Goal: Transaction & Acquisition: Purchase product/service

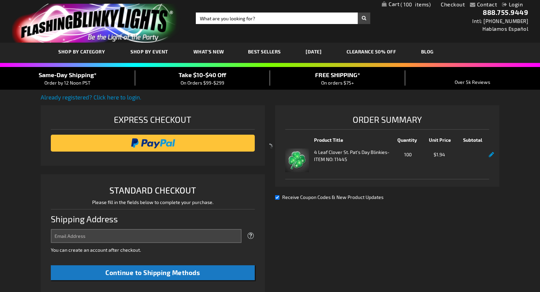
select select "US"
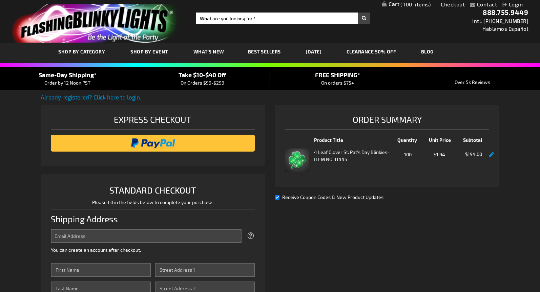
click at [305, 199] on span "Receive Coupon Codes & New Product Updates" at bounding box center [332, 198] width 101 height 6
click at [280, 199] on input "Receive Coupon Codes & New Product Updates" at bounding box center [277, 198] width 4 height 4
checkbox input "false"
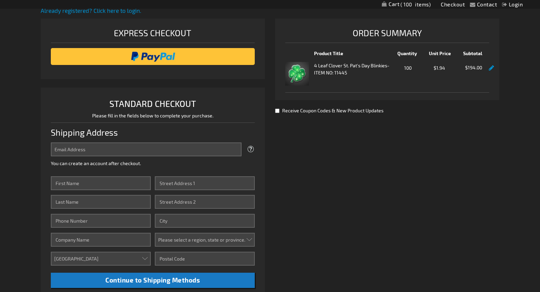
scroll to position [102, 0]
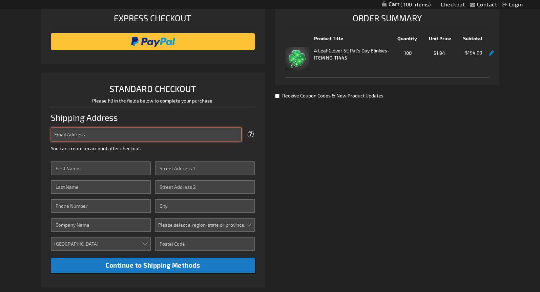
click at [137, 137] on input "Email Address" at bounding box center [146, 135] width 191 height 14
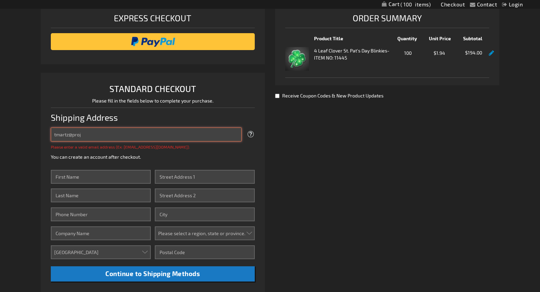
click at [138, 139] on input "tmartz@proj" at bounding box center [146, 135] width 191 height 14
type input "[EMAIL_ADDRESS][DOMAIN_NAME]"
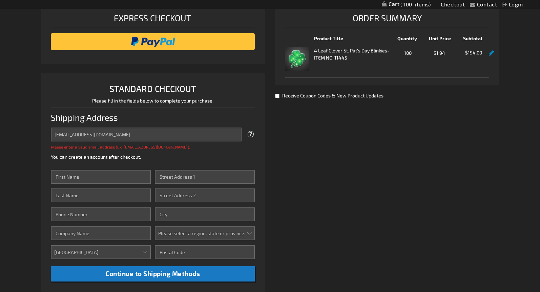
drag, startPoint x: 283, startPoint y: 185, endPoint x: 271, endPoint y: 185, distance: 11.2
click at [283, 185] on div "Already registered? Click here to login. Shipping Review & Payments Estimated T…" at bounding box center [270, 184] width 459 height 385
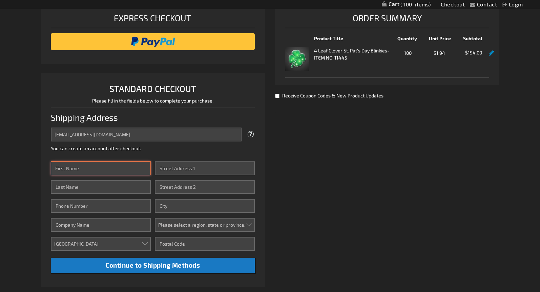
click at [66, 166] on input "First Name" at bounding box center [101, 169] width 100 height 14
type input "[PERSON_NAME]"
type input "N"
type input "[PERSON_NAME]"
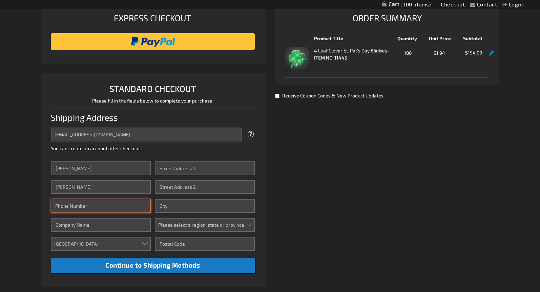
type input "1"
type input "5313015005"
click at [85, 227] on input "Company" at bounding box center [101, 225] width 100 height 14
type input "Project Harmony"
click at [326, 265] on div "Already registered? Click here to login. Shipping Review & Payments Estimated T…" at bounding box center [270, 180] width 459 height 376
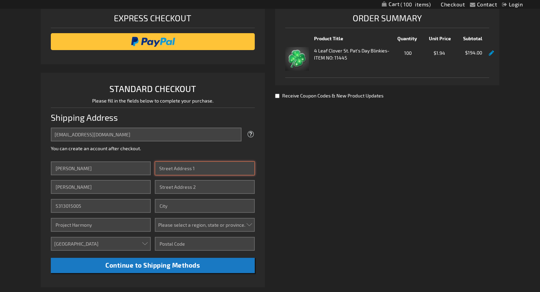
click at [191, 164] on input "Street Address: Line 1" at bounding box center [205, 169] width 100 height 14
type input "[STREET_ADDRESS]"
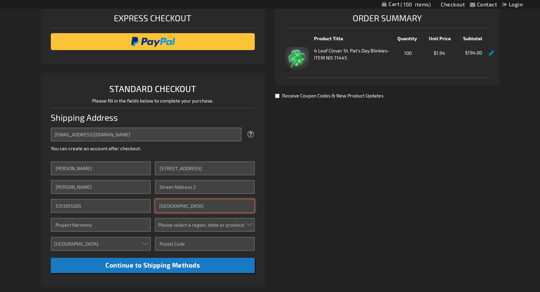
type input "[GEOGRAPHIC_DATA]"
select select "38"
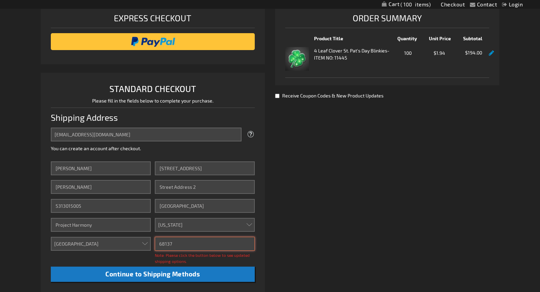
type input "68137"
click at [339, 227] on div "Already registered? Click here to login. Shipping Review & Payments Estimated T…" at bounding box center [270, 184] width 459 height 385
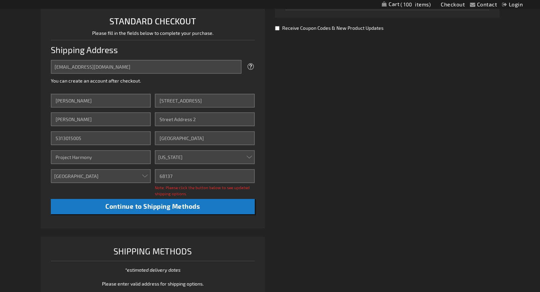
scroll to position [203, 0]
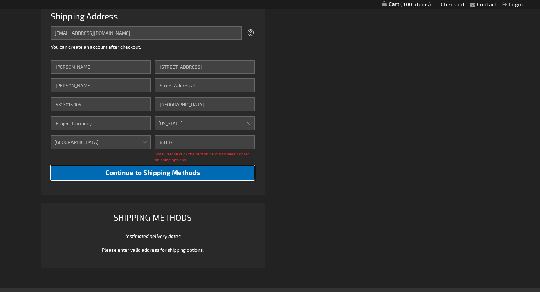
click at [176, 172] on span "Continue to Shipping Methods" at bounding box center [152, 173] width 95 height 8
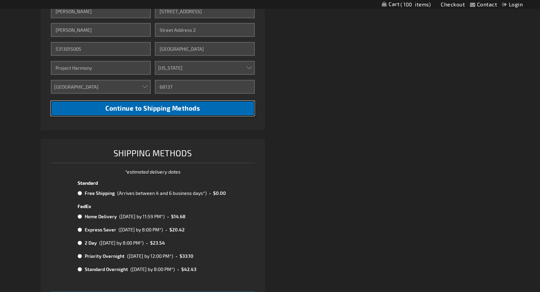
scroll to position [271, 0]
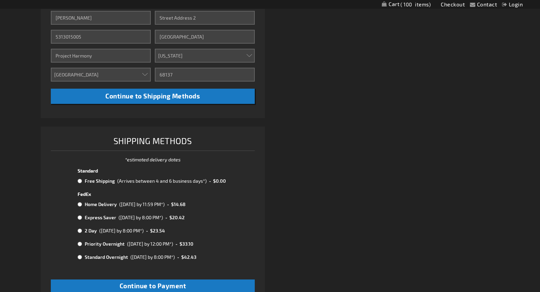
click at [81, 182] on input "radio" at bounding box center [80, 181] width 4 height 5
radio input "true"
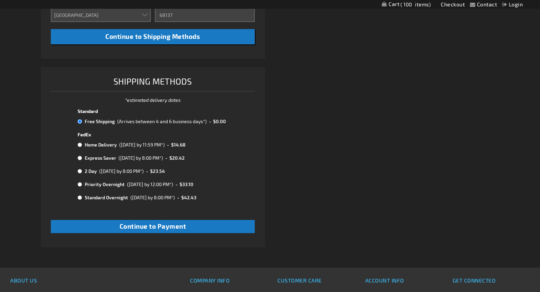
scroll to position [339, 0]
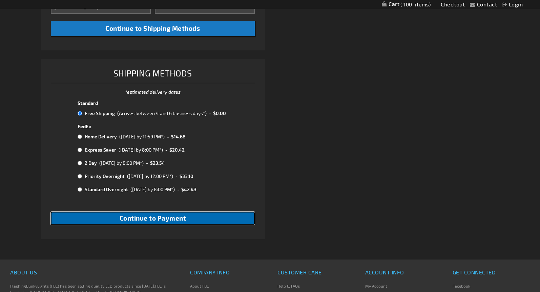
click at [146, 217] on span "Continue to Payment" at bounding box center [153, 219] width 67 height 8
checkbox input "true"
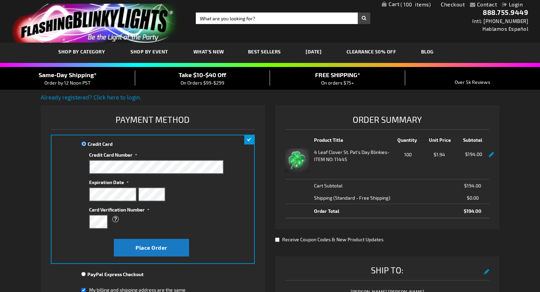
click at [79, 259] on div "Credit Card Credit Card Information" at bounding box center [153, 199] width 204 height 129
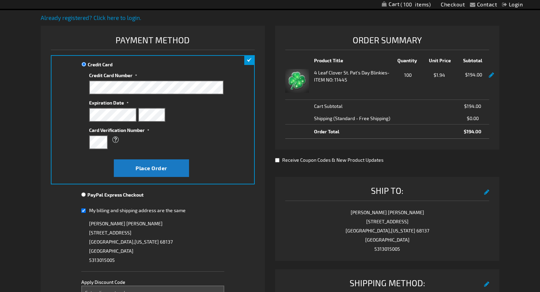
scroll to position [68, 0]
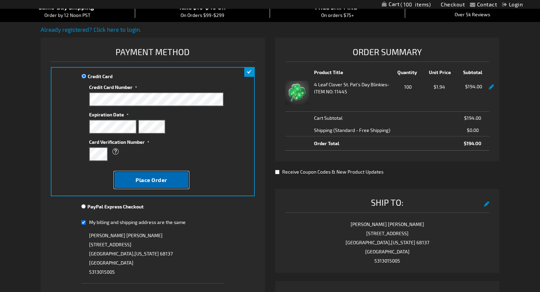
click at [131, 181] on button "Place Order" at bounding box center [151, 180] width 75 height 18
